Goal: Task Accomplishment & Management: Complete application form

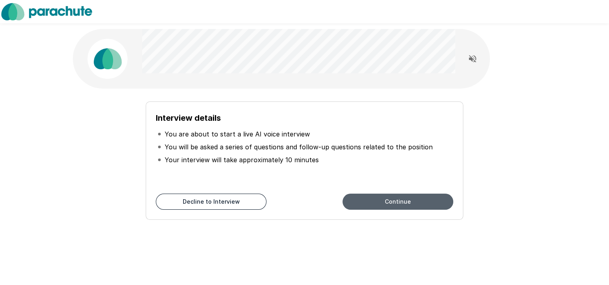
click at [389, 205] on button "Continue" at bounding box center [398, 202] width 111 height 16
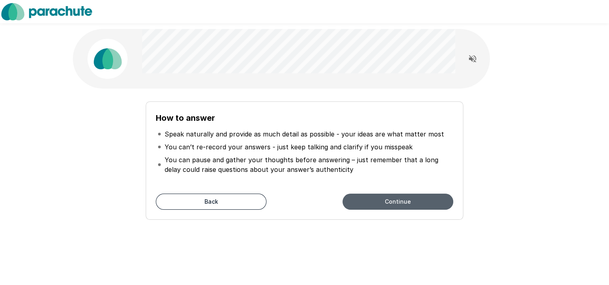
click at [389, 205] on button "Continue" at bounding box center [398, 202] width 111 height 16
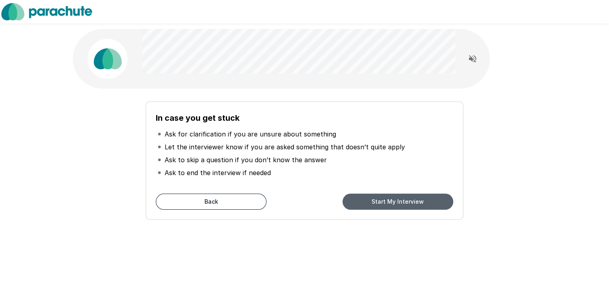
click at [389, 205] on button "Start My Interview" at bounding box center [398, 202] width 111 height 16
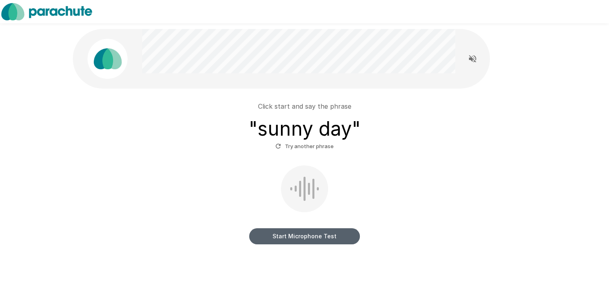
click at [320, 237] on button "Start Microphone Test" at bounding box center [304, 236] width 111 height 16
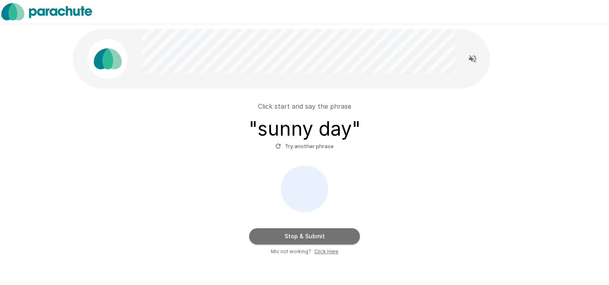
click at [320, 237] on button "Stop & Submit" at bounding box center [304, 236] width 111 height 16
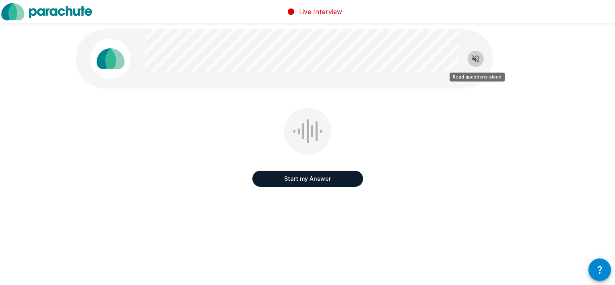
click at [473, 56] on icon "Read questions aloud" at bounding box center [475, 58] width 7 height 7
click at [334, 179] on button "Start my Answer" at bounding box center [307, 179] width 111 height 16
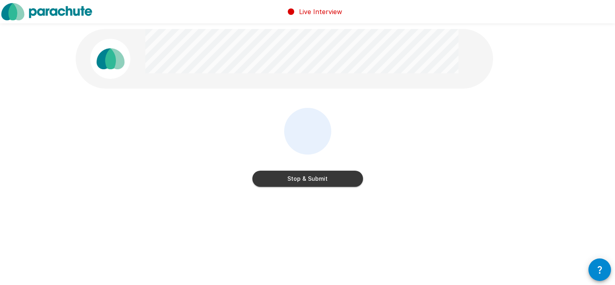
click at [334, 179] on button "Stop & Submit" at bounding box center [307, 179] width 111 height 16
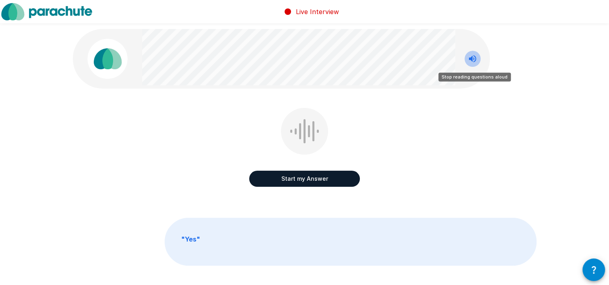
click at [475, 61] on icon "Stop reading questions aloud" at bounding box center [472, 58] width 7 height 7
click at [475, 61] on icon "Read questions aloud" at bounding box center [472, 58] width 7 height 7
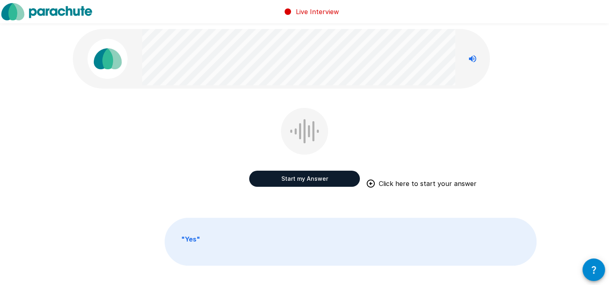
click at [303, 179] on button "Start my Answer" at bounding box center [304, 179] width 111 height 16
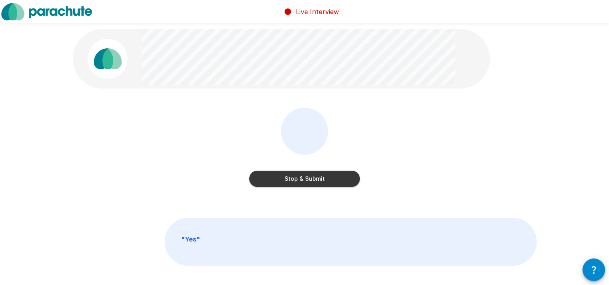
click at [303, 179] on button "Stop & Submit" at bounding box center [304, 179] width 111 height 16
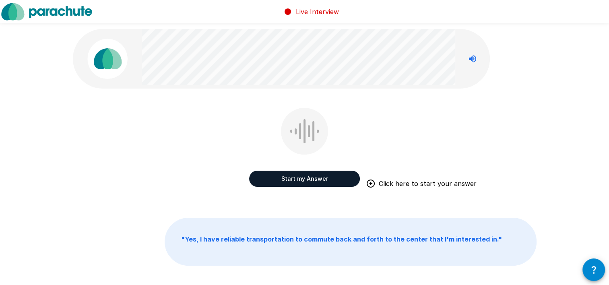
click at [303, 179] on button "Start my Answer" at bounding box center [304, 179] width 111 height 16
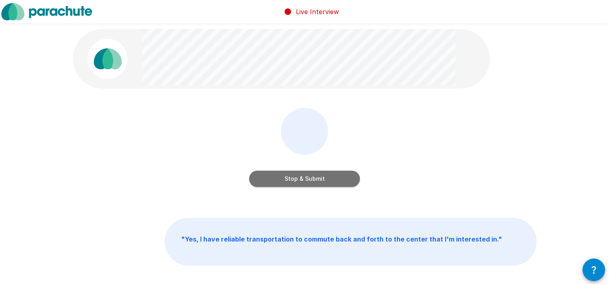
click at [303, 179] on button "Stop & Submit" at bounding box center [304, 179] width 111 height 16
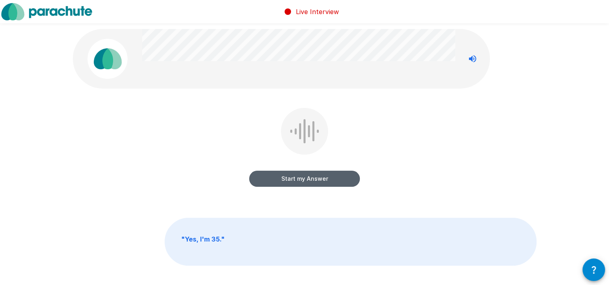
click at [303, 179] on button "Start my Answer" at bounding box center [304, 179] width 111 height 16
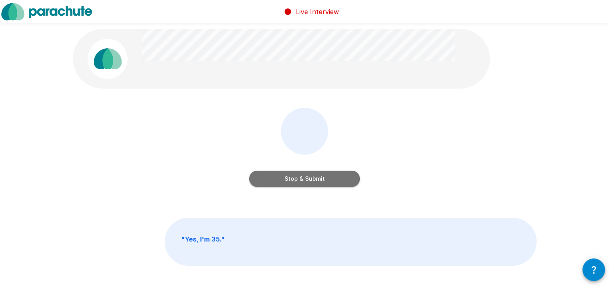
click at [303, 179] on button "Stop & Submit" at bounding box center [304, 179] width 111 height 16
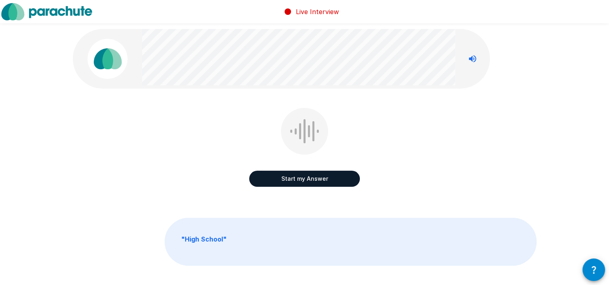
click at [303, 179] on button "Start my Answer" at bounding box center [304, 179] width 111 height 16
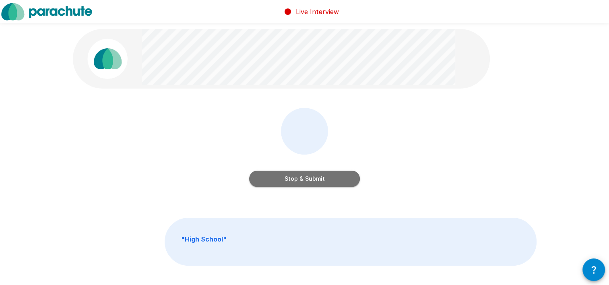
click at [303, 179] on button "Stop & Submit" at bounding box center [304, 179] width 111 height 16
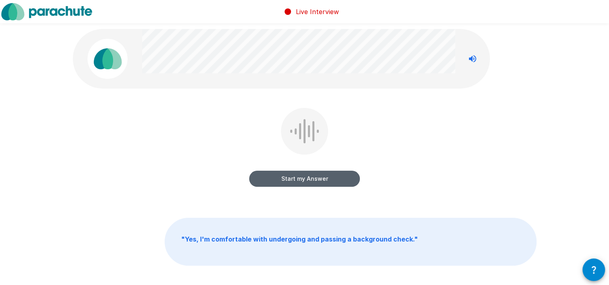
click at [303, 179] on button "Start my Answer" at bounding box center [304, 179] width 111 height 16
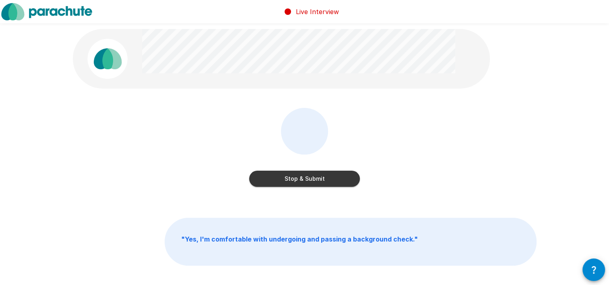
click at [303, 179] on button "Stop & Submit" at bounding box center [304, 179] width 111 height 16
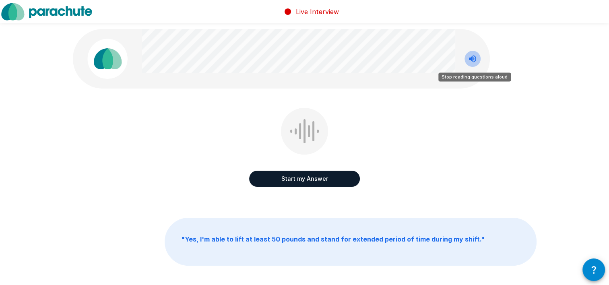
click at [470, 61] on icon "Stop reading questions aloud" at bounding box center [473, 59] width 10 height 10
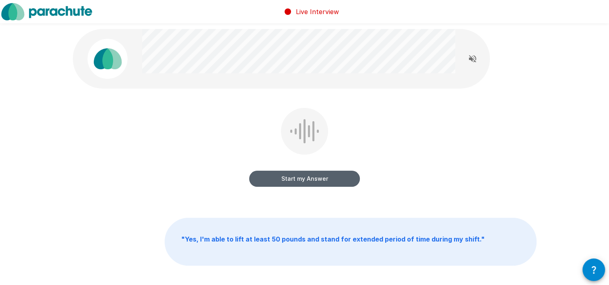
click at [280, 180] on button "Start my Answer" at bounding box center [304, 179] width 111 height 16
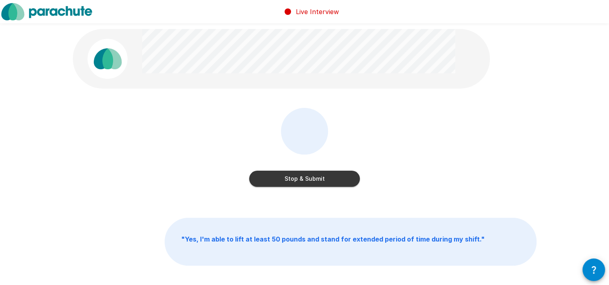
click at [280, 180] on button "Stop & Submit" at bounding box center [304, 179] width 111 height 16
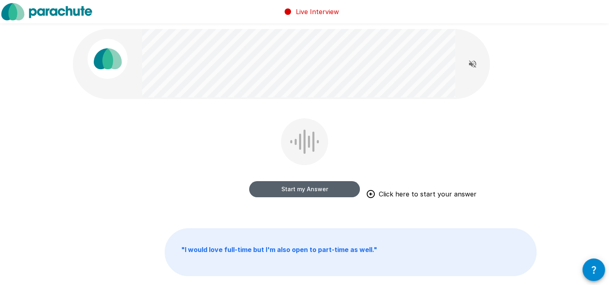
click at [280, 190] on button "Start my Answer" at bounding box center [304, 189] width 111 height 16
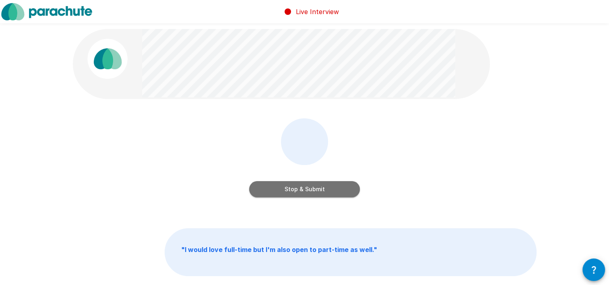
click at [280, 190] on button "Stop & Submit" at bounding box center [304, 189] width 111 height 16
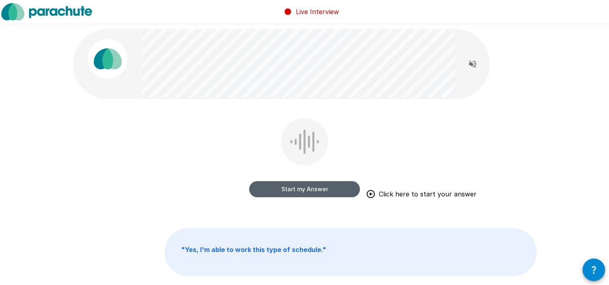
click at [280, 190] on button "Start my Answer" at bounding box center [304, 189] width 111 height 16
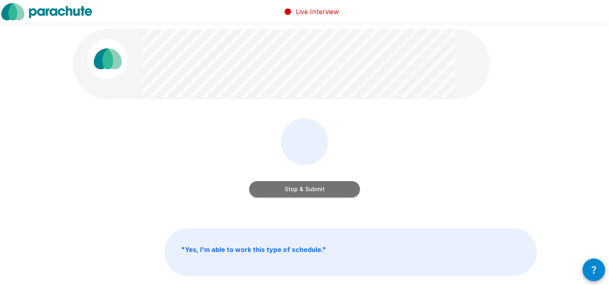
click at [280, 190] on button "Stop & Submit" at bounding box center [304, 189] width 111 height 16
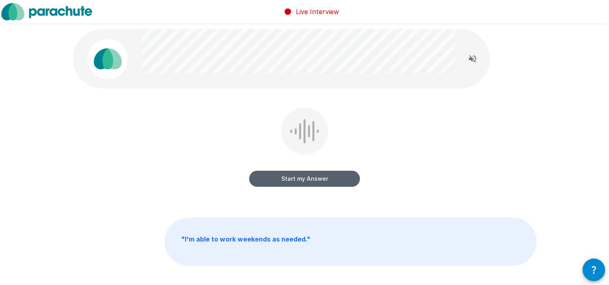
click at [281, 176] on button "Start my Answer" at bounding box center [304, 179] width 111 height 16
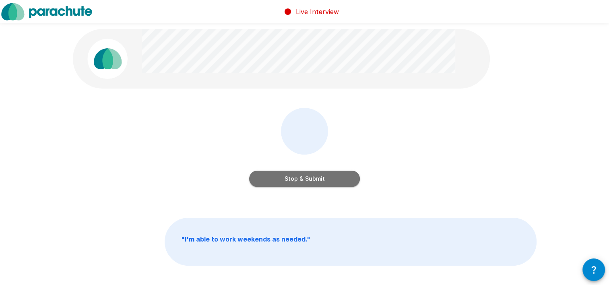
click at [281, 176] on button "Stop & Submit" at bounding box center [304, 179] width 111 height 16
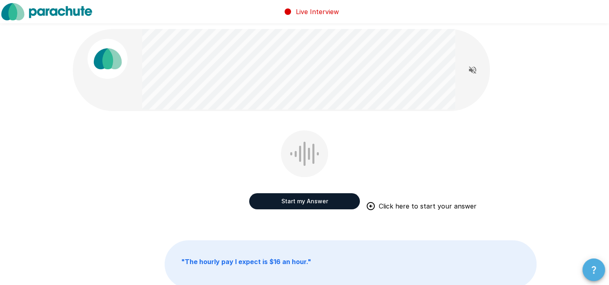
click at [595, 268] on icon "button" at bounding box center [594, 270] width 4 height 8
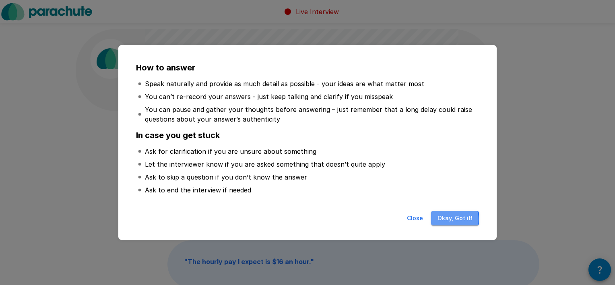
click at [448, 219] on button "Okay, Got it!" at bounding box center [455, 218] width 48 height 15
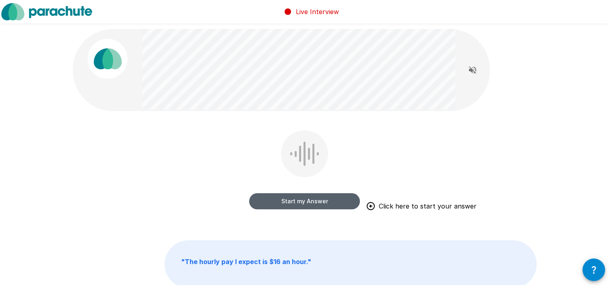
click at [311, 198] on button "Start my Answer" at bounding box center [304, 201] width 111 height 16
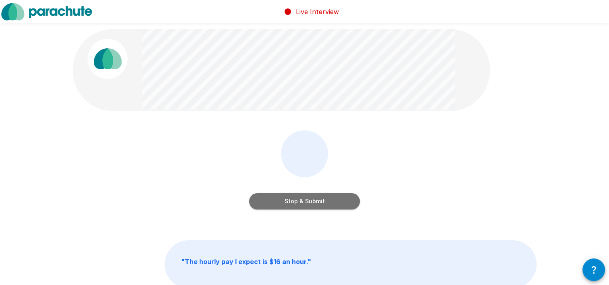
click at [311, 198] on button "Stop & Submit" at bounding box center [304, 201] width 111 height 16
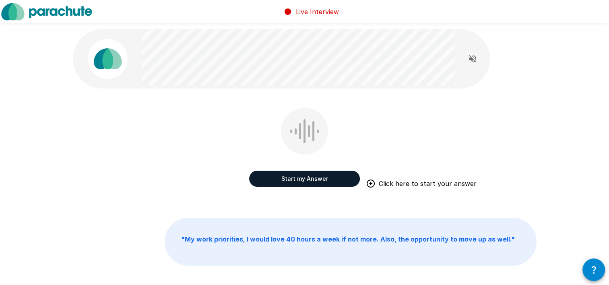
click at [308, 175] on button "Start my Answer" at bounding box center [304, 179] width 111 height 16
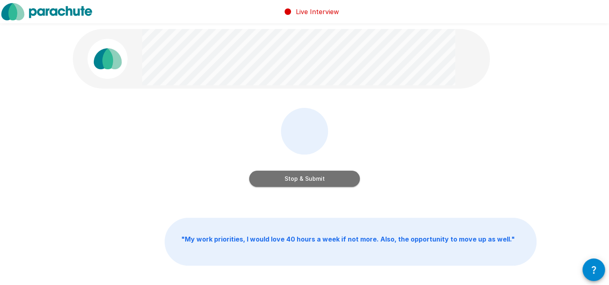
click at [339, 179] on button "Stop & Submit" at bounding box center [304, 179] width 111 height 16
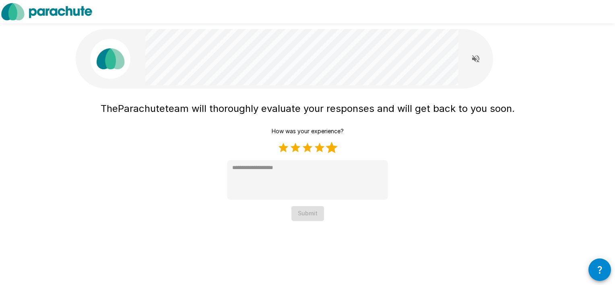
click at [332, 147] on label "5 Stars" at bounding box center [332, 148] width 12 height 12
type textarea "*"
click at [314, 219] on button "Submit" at bounding box center [307, 213] width 33 height 15
